Goal: Information Seeking & Learning: Learn about a topic

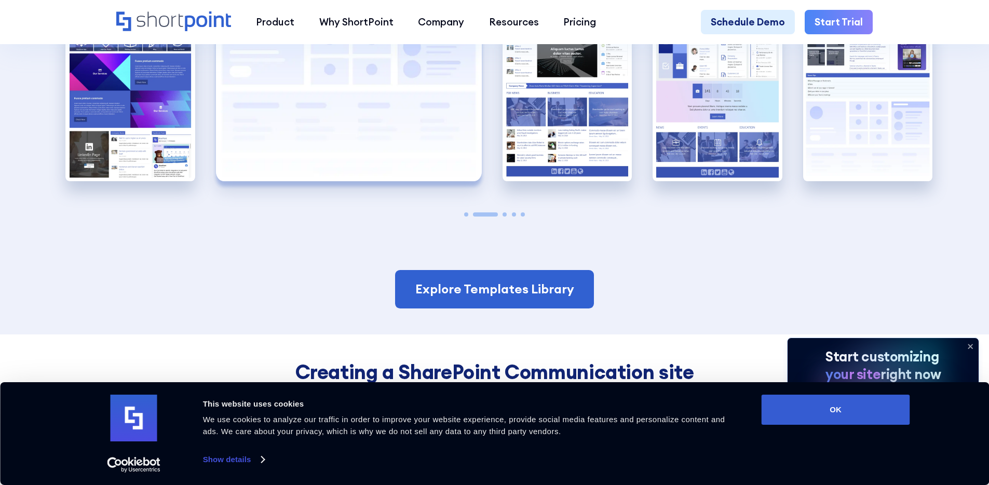
scroll to position [2316, 0]
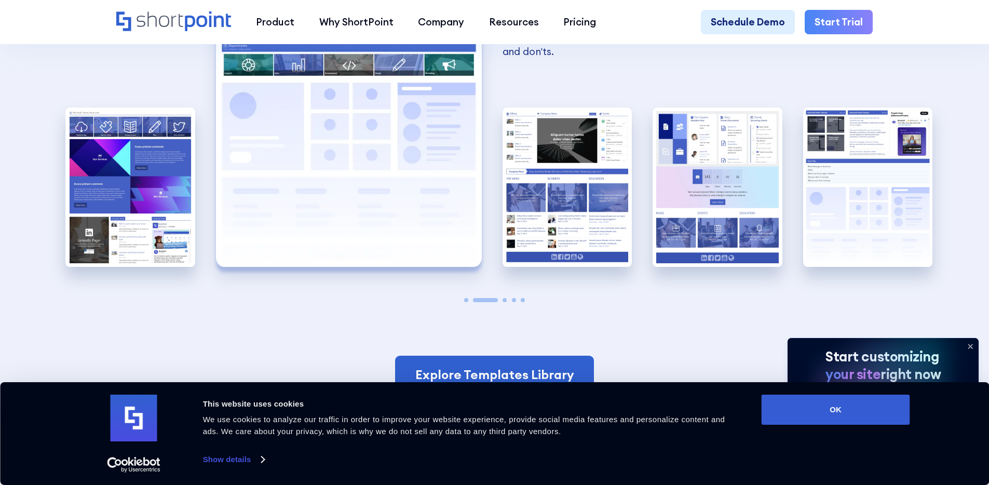
click at [503, 302] on span "Go to slide 3" at bounding box center [505, 300] width 4 height 4
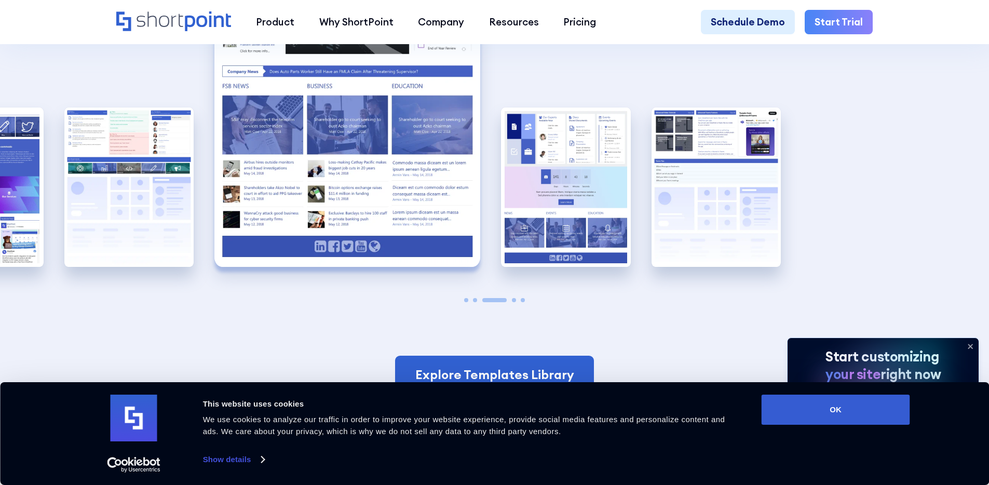
click at [512, 306] on div "A good HR homepage serves as a quick overview of all the services that the HR D…" at bounding box center [495, 103] width 130 height 407
click at [513, 306] on div "A good HR homepage serves as a quick overview of all the services that the HR D…" at bounding box center [495, 103] width 130 height 407
click at [514, 302] on span "Go to slide 4" at bounding box center [514, 300] width 4 height 4
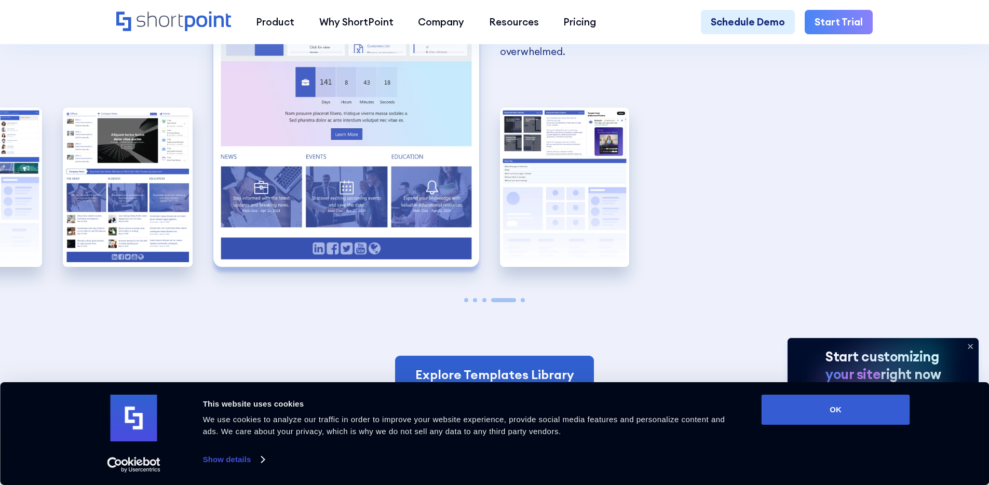
click at [524, 302] on span "Go to slide 5" at bounding box center [523, 300] width 4 height 4
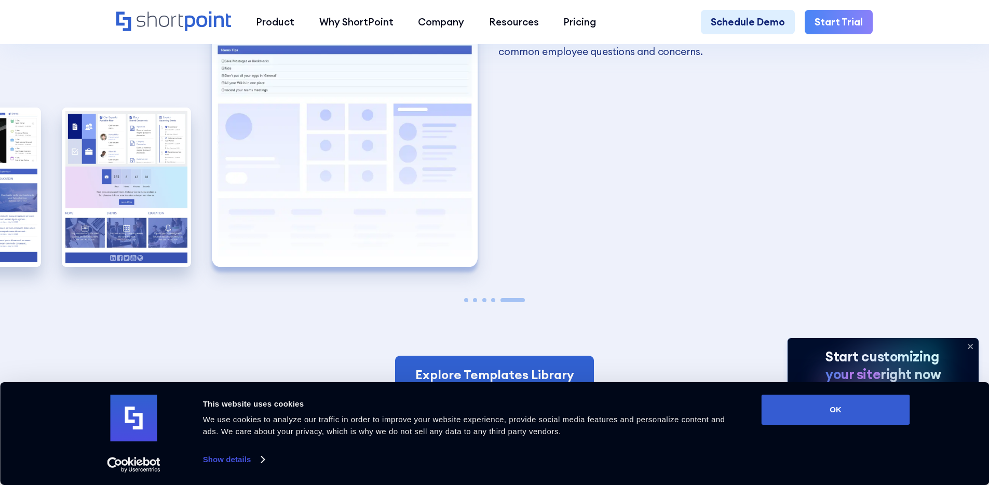
click at [494, 302] on span "Go to slide 4" at bounding box center [493, 300] width 4 height 4
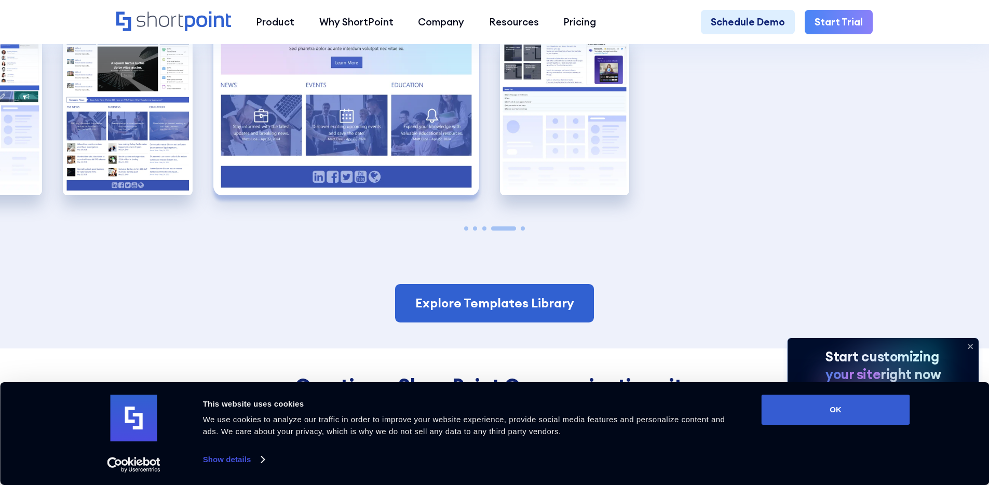
scroll to position [2430, 0]
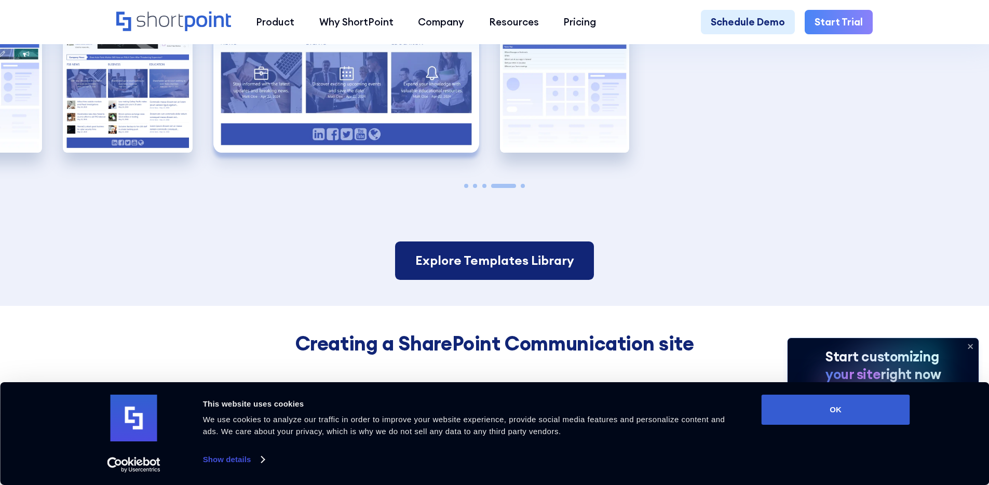
click at [498, 266] on link "Explore Templates Library" at bounding box center [494, 260] width 198 height 38
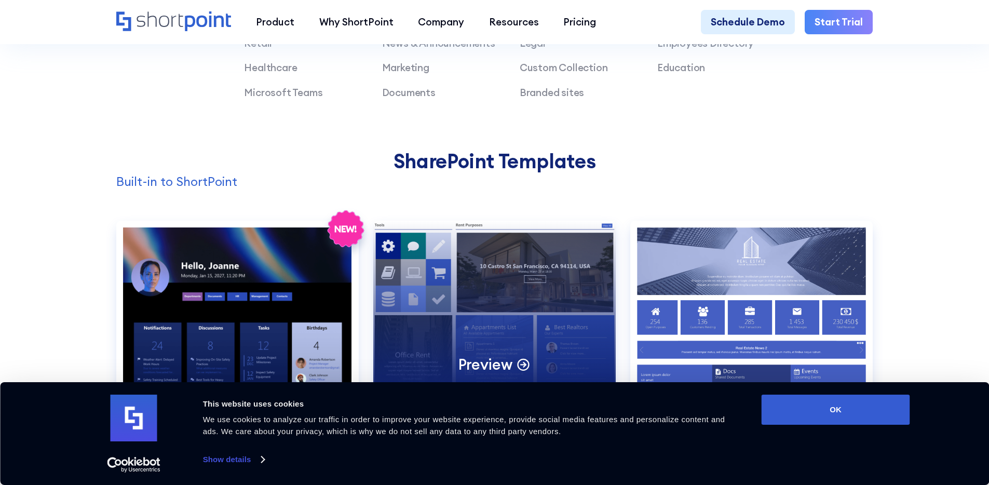
scroll to position [969, 0]
